Goal: Complete application form

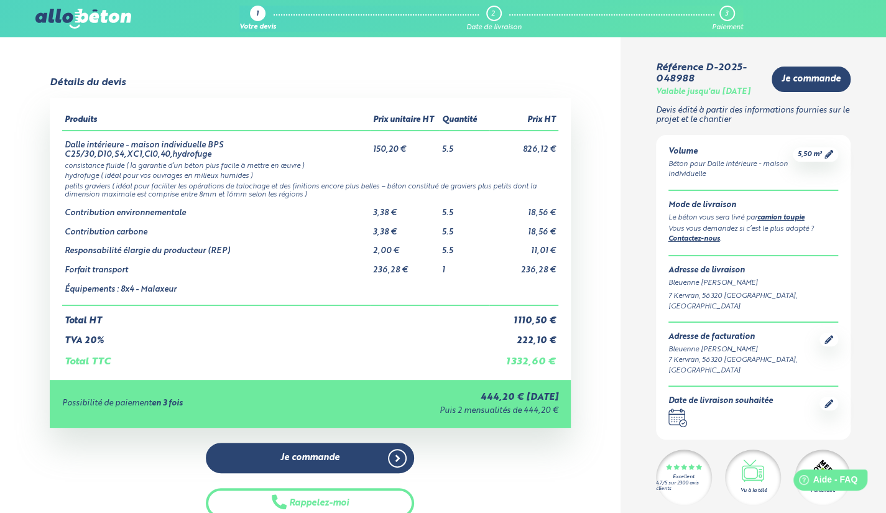
click at [114, 15] on img at bounding box center [83, 19] width 96 height 20
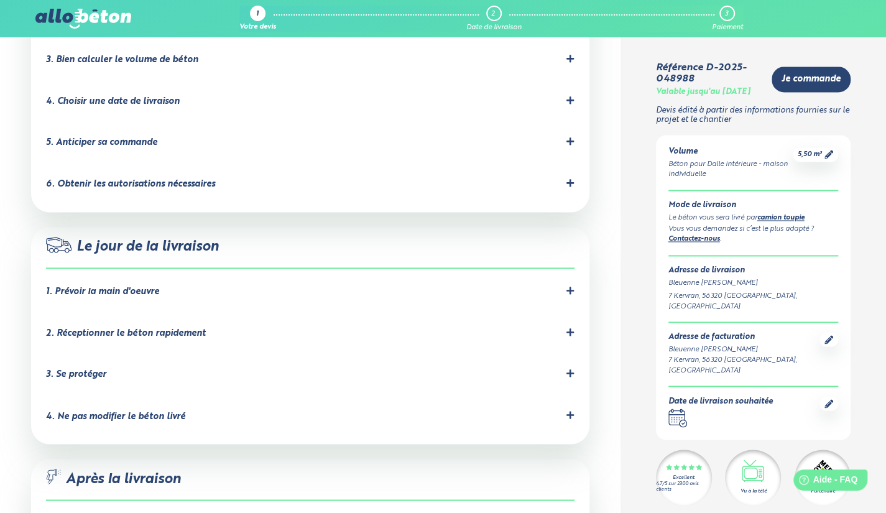
scroll to position [930, 0]
click at [831, 159] on icon at bounding box center [829, 154] width 9 height 9
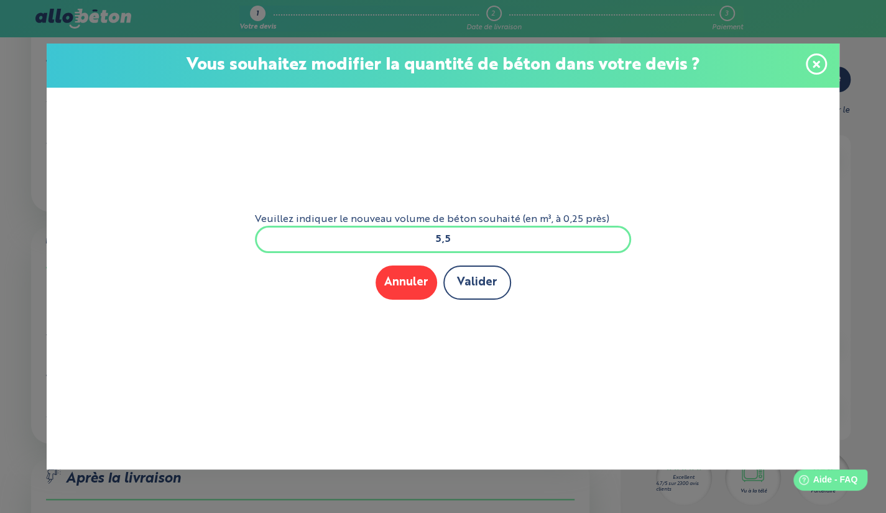
click at [491, 283] on button "Valider" at bounding box center [478, 283] width 68 height 34
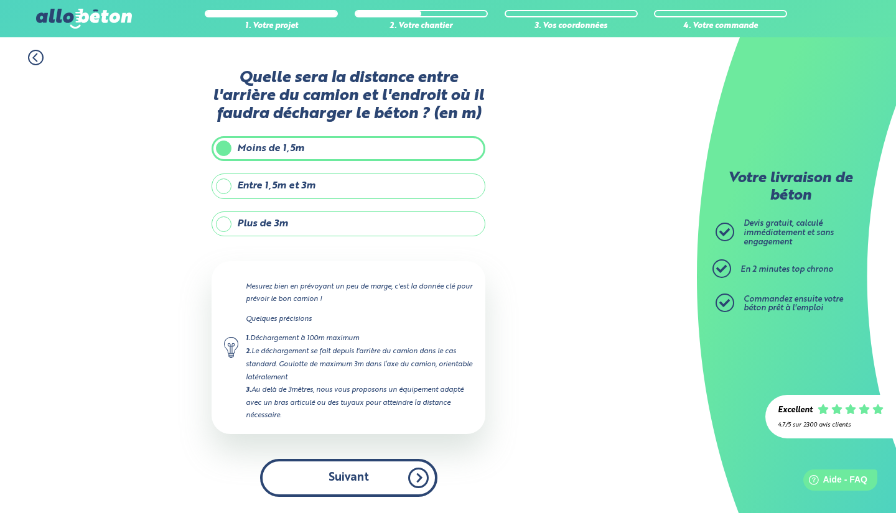
click at [373, 490] on button "Suivant" at bounding box center [348, 478] width 177 height 38
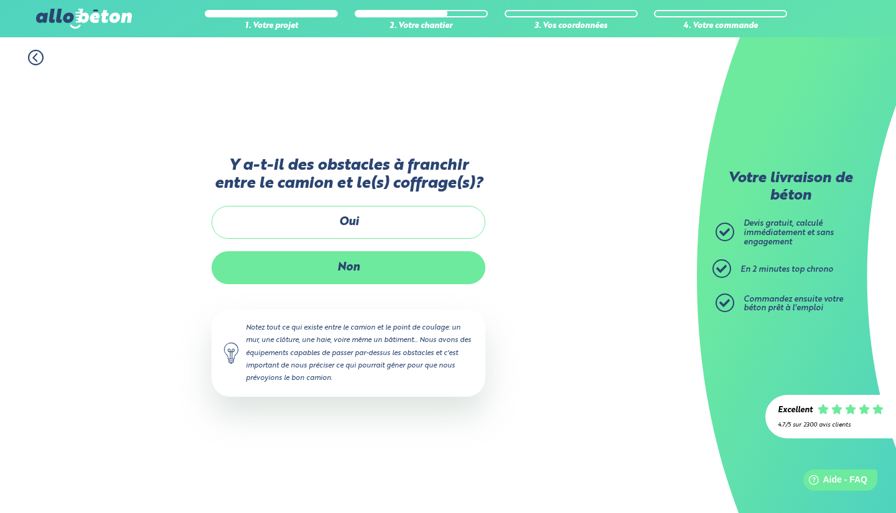
click at [346, 256] on label "Non" at bounding box center [348, 267] width 274 height 33
click at [0, 0] on input "Non" at bounding box center [0, 0] width 0 height 0
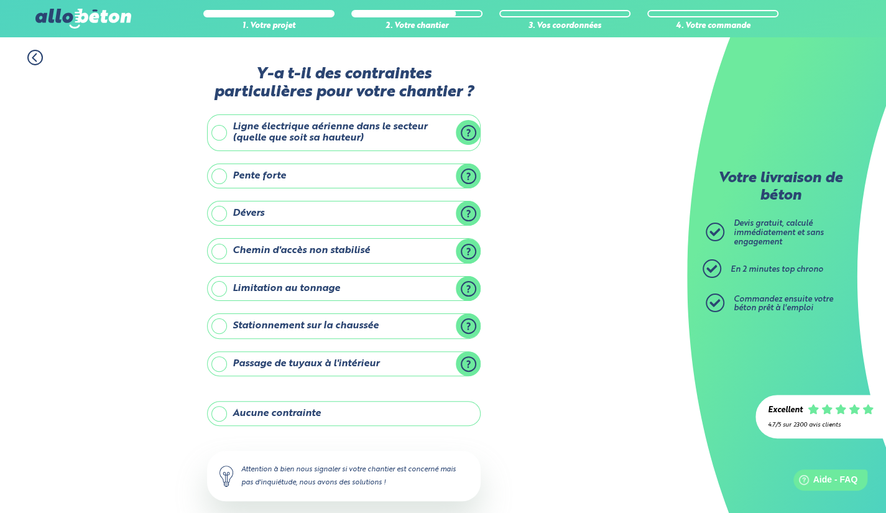
click at [244, 146] on label "Ligne électrique aérienne dans le secteur (quelle que soit sa hauteur)" at bounding box center [344, 132] width 274 height 37
click at [0, 0] on input "Ligne électrique aérienne dans le secteur (quelle que soit sa hauteur)" at bounding box center [0, 0] width 0 height 0
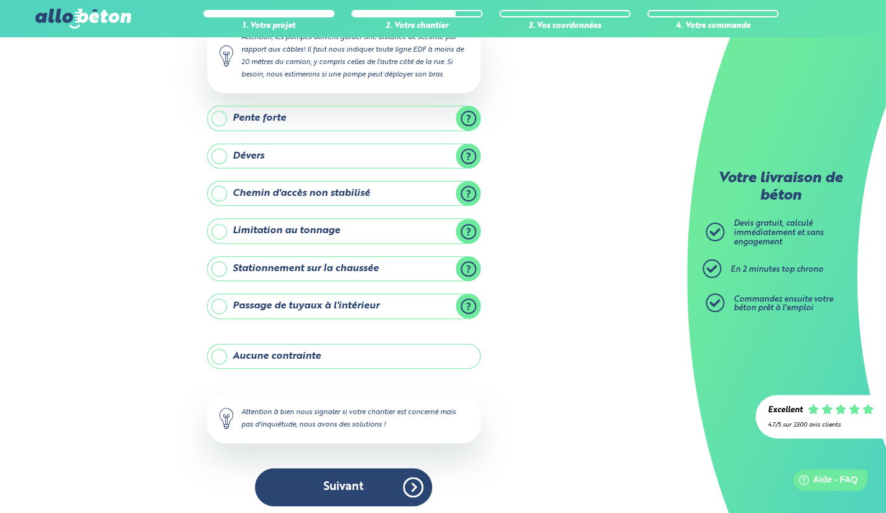
scroll to position [147, 0]
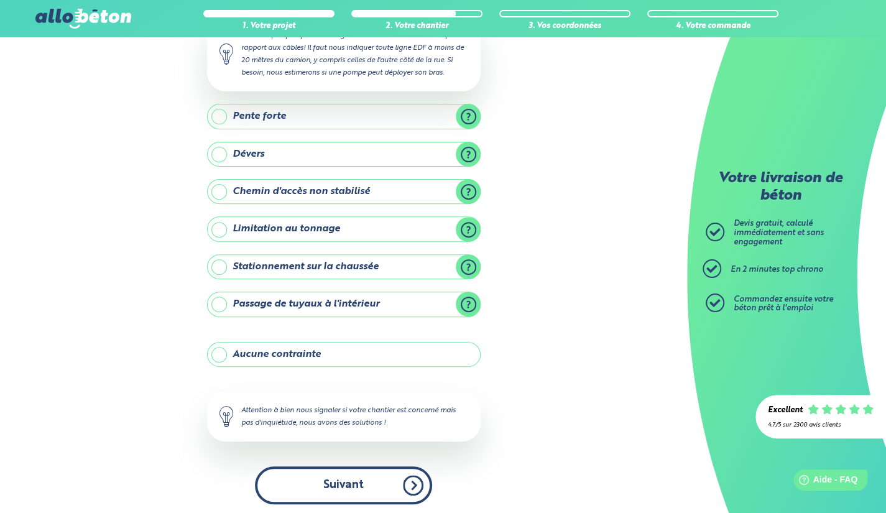
click at [296, 476] on button "Suivant" at bounding box center [343, 486] width 177 height 38
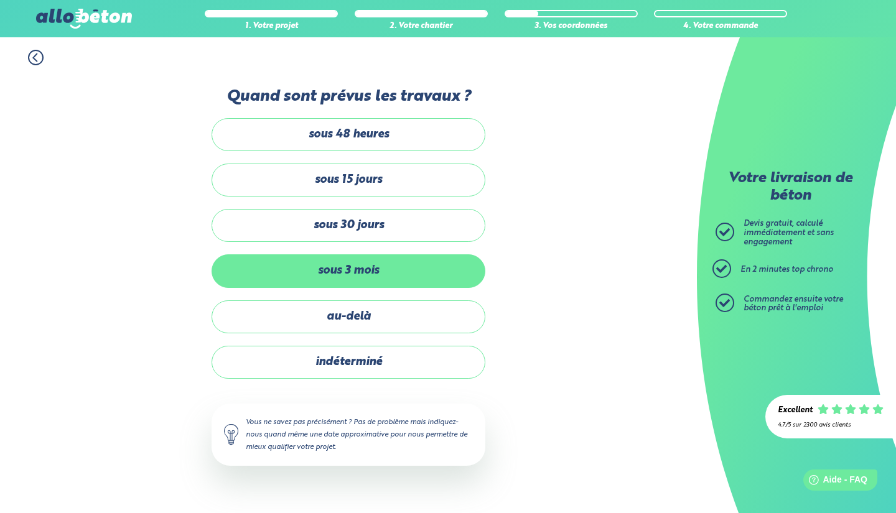
click at [373, 273] on label "sous 3 mois" at bounding box center [348, 270] width 274 height 33
click at [0, 0] on input "sous 3 mois" at bounding box center [0, 0] width 0 height 0
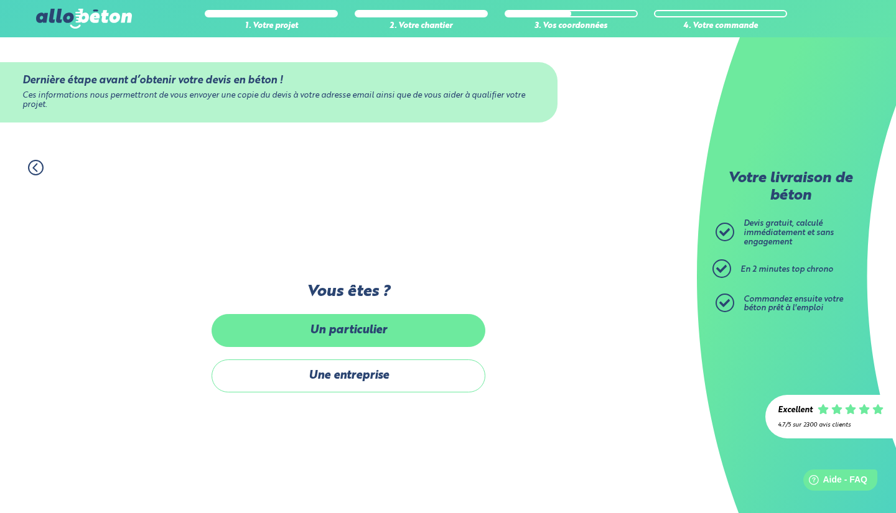
click at [343, 343] on label "Un particulier" at bounding box center [348, 330] width 274 height 33
click at [0, 0] on input "Un particulier" at bounding box center [0, 0] width 0 height 0
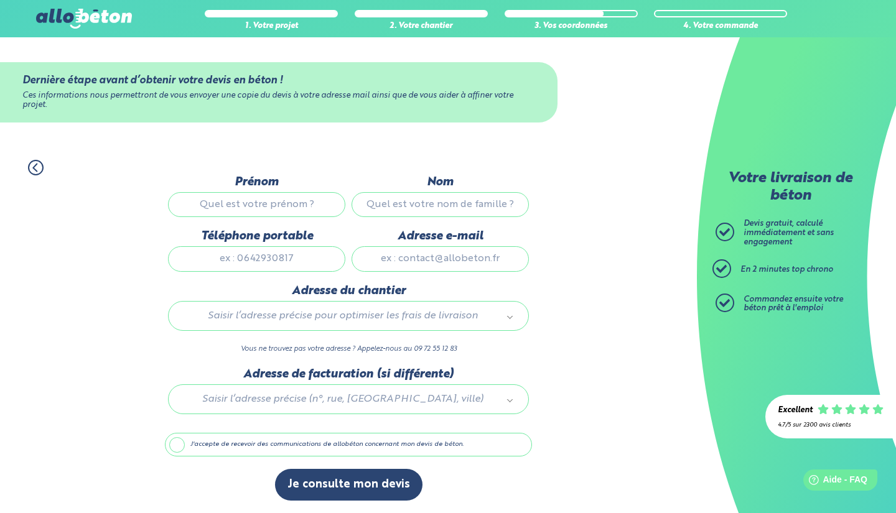
click at [297, 199] on input "Prénom" at bounding box center [256, 204] width 177 height 25
click at [297, 199] on input "B" at bounding box center [256, 204] width 177 height 25
type input "BLEUENNE"
type input "GUILLEMOT"
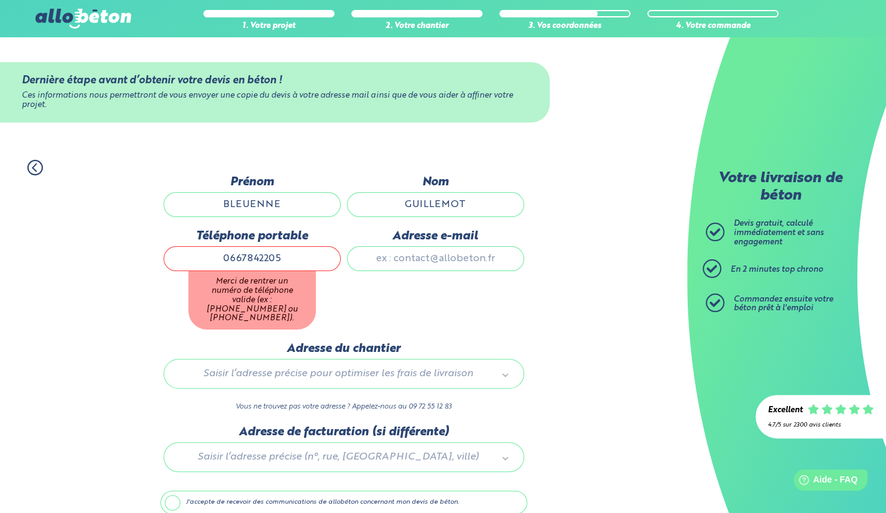
type input "0667842205"
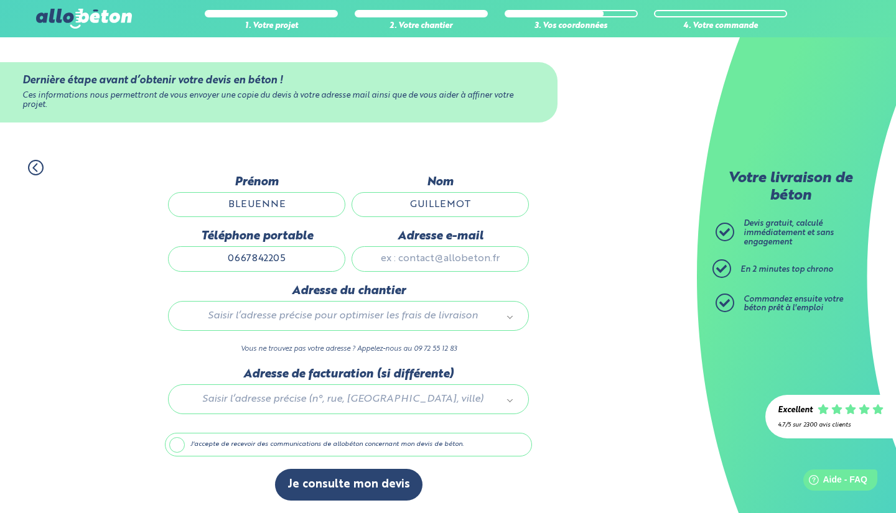
click at [376, 253] on input "Adresse e-mail" at bounding box center [439, 258] width 177 height 25
type input "bleuenneguillemot56@gmail.com"
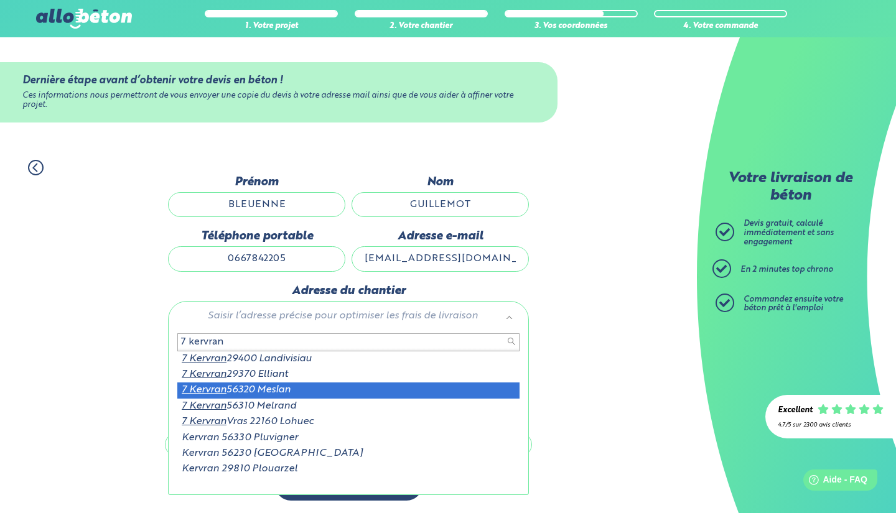
type input "7 kervran"
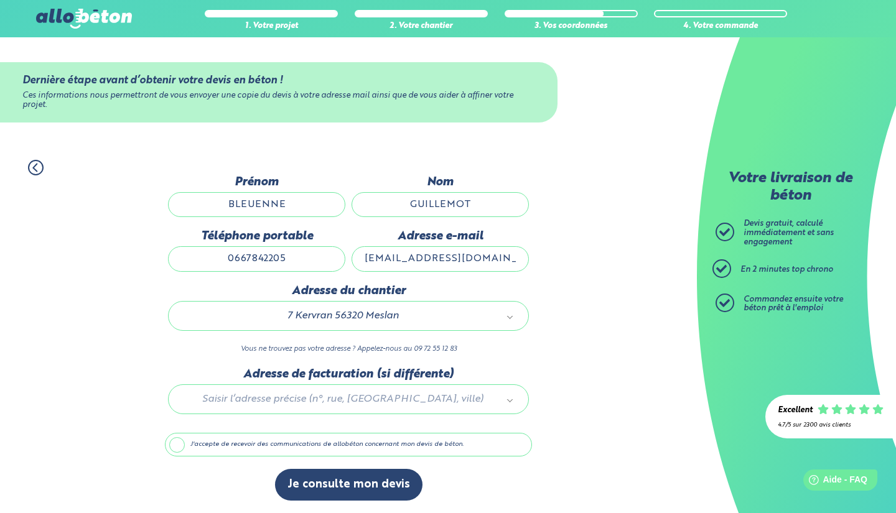
click at [328, 406] on div at bounding box center [348, 397] width 367 height 59
click at [304, 450] on label "J'accepte de recevoir des communications de allobéton concernant mon devis de b…" at bounding box center [348, 445] width 367 height 24
click at [0, 0] on input "J'accepte de recevoir des communications de allobéton concernant mon devis de b…" at bounding box center [0, 0] width 0 height 0
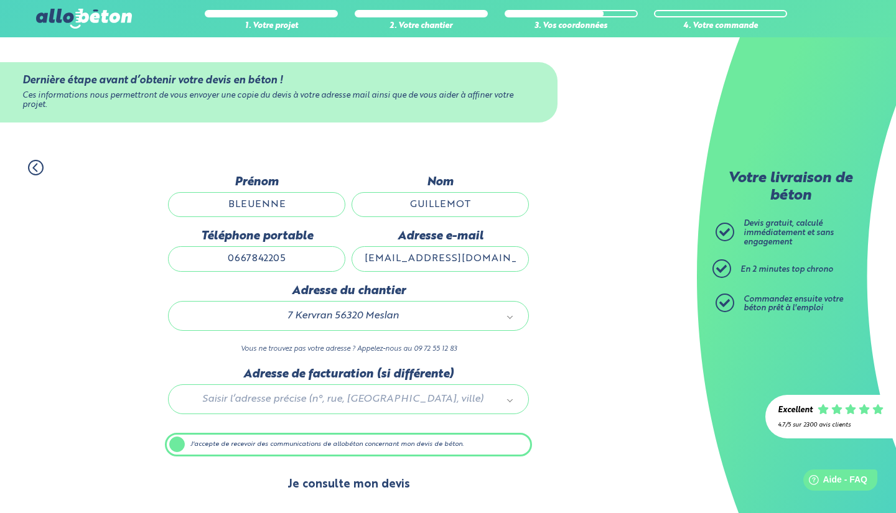
click at [340, 486] on button "Je consulte mon devis" at bounding box center [348, 485] width 147 height 32
